Goal: Task Accomplishment & Management: Manage account settings

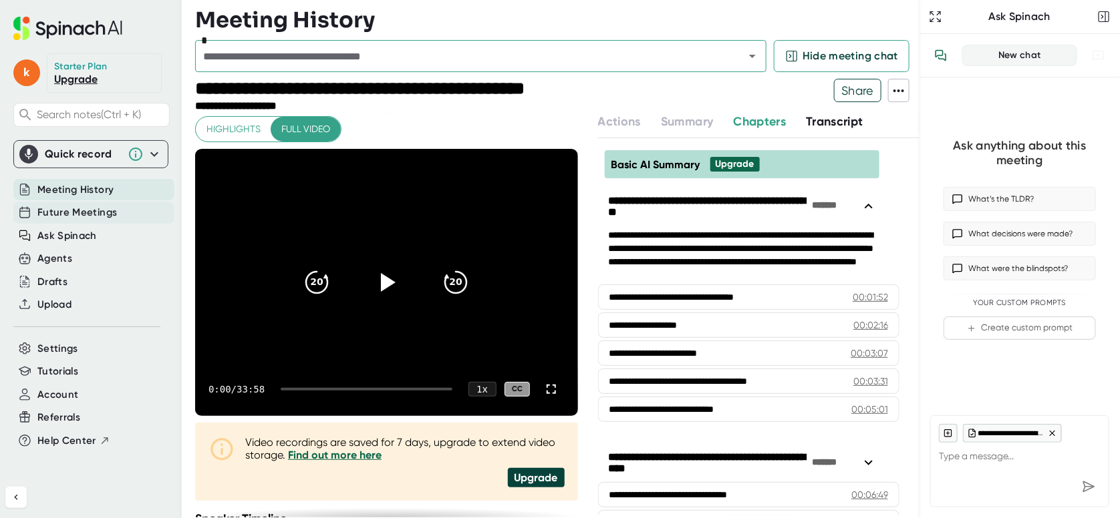
click at [86, 214] on span "Future Meetings" at bounding box center [77, 212] width 80 height 15
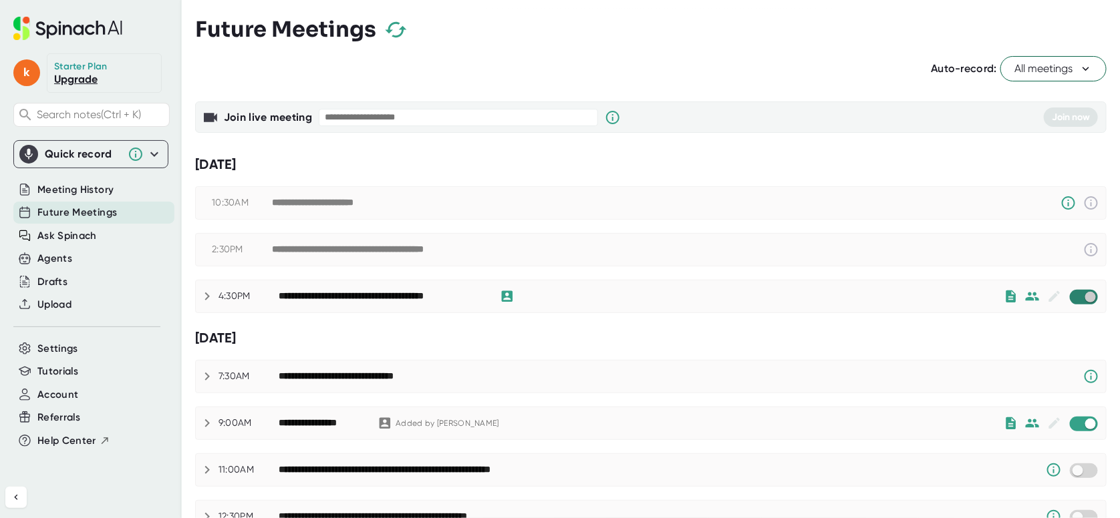
click at [1071, 301] on input "checkbox" at bounding box center [1090, 297] width 38 height 12
checkbox input "true"
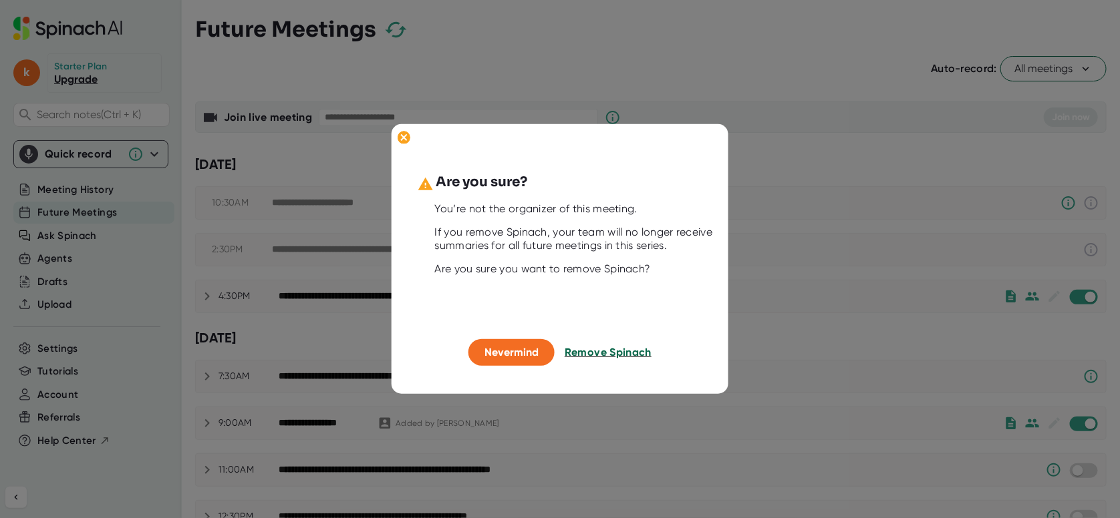
click at [607, 351] on span "Remove Spinach" at bounding box center [608, 352] width 87 height 13
